Goal: Transaction & Acquisition: Subscribe to service/newsletter

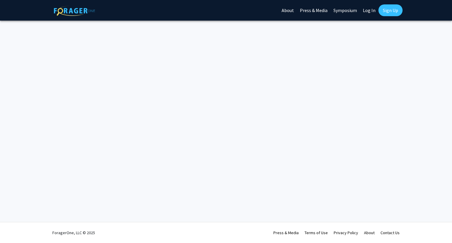
click at [370, 11] on link "Log In" at bounding box center [369, 10] width 19 height 21
click at [370, 10] on link "Log In" at bounding box center [369, 10] width 19 height 21
click at [365, 11] on link "Log In" at bounding box center [369, 10] width 19 height 21
click at [366, 7] on link "Log In" at bounding box center [369, 10] width 19 height 21
click at [292, 13] on link "About" at bounding box center [288, 10] width 18 height 21
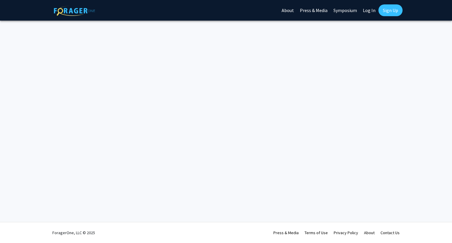
click at [373, 11] on link "Log In" at bounding box center [369, 10] width 19 height 21
click at [390, 12] on link "Sign Up" at bounding box center [391, 10] width 24 height 12
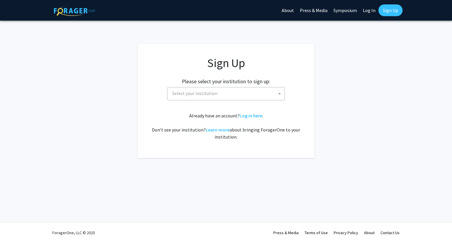
click at [371, 8] on link "Log In" at bounding box center [369, 10] width 19 height 21
click at [255, 90] on span "Select your institution" at bounding box center [227, 93] width 115 height 12
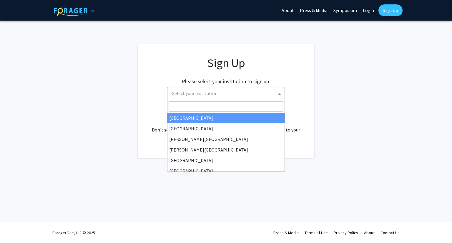
click at [300, 99] on div "Please select your institution to sign up: [GEOGRAPHIC_DATA] [GEOGRAPHIC_DATA] …" at bounding box center [226, 86] width 162 height 28
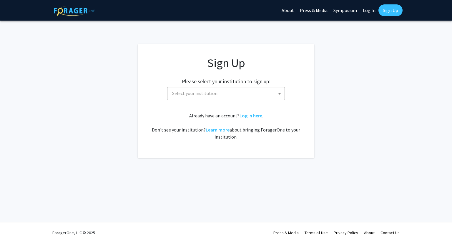
click at [251, 116] on link "Log in here" at bounding box center [251, 116] width 23 height 6
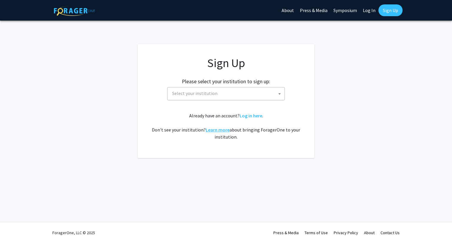
click at [221, 131] on link "Learn more" at bounding box center [218, 130] width 24 height 6
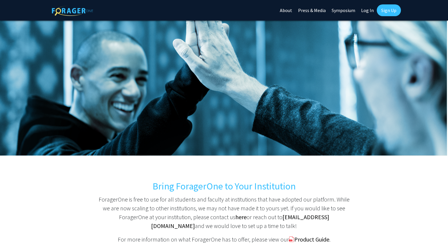
click at [368, 11] on link "Log In" at bounding box center [367, 10] width 19 height 21
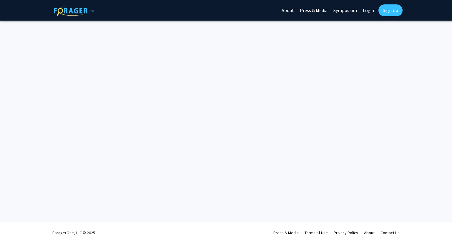
click at [385, 10] on link "Sign Up" at bounding box center [391, 10] width 24 height 12
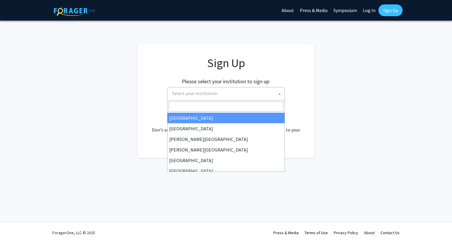
click at [245, 89] on span "Select your institution" at bounding box center [227, 93] width 115 height 12
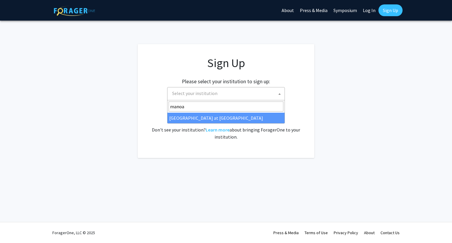
type input "manoa"
select select "18"
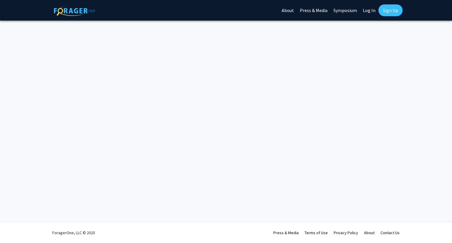
click at [373, 10] on link "Log In" at bounding box center [369, 10] width 19 height 21
